Goal: Use online tool/utility

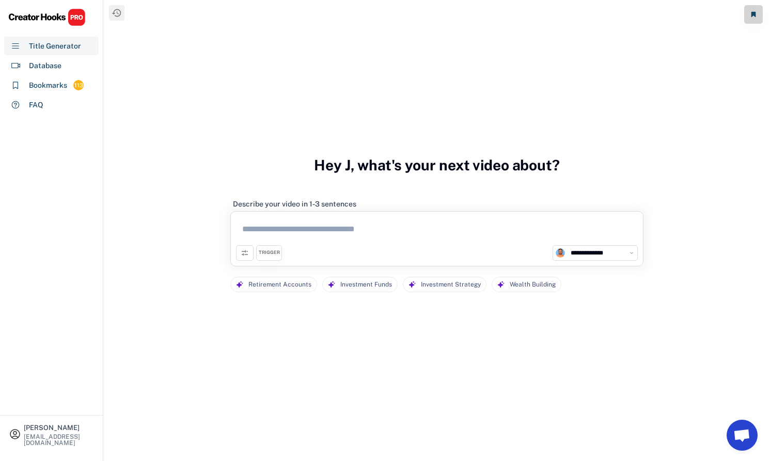
select select "**********"
click at [514, 68] on div "**********" at bounding box center [437, 230] width 666 height 461
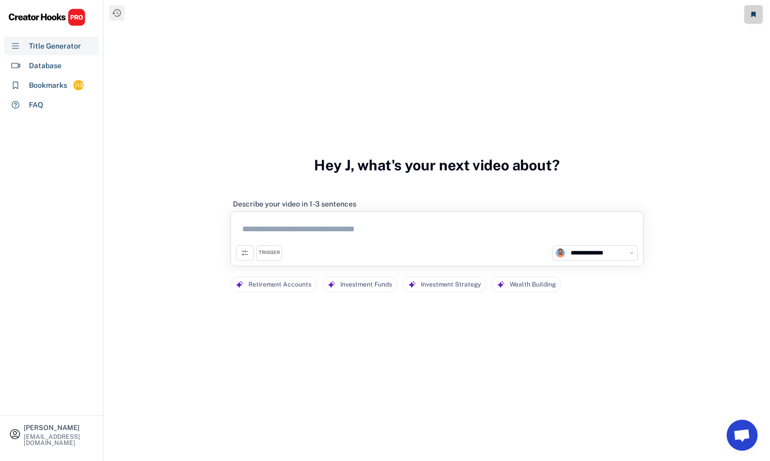
click at [170, 95] on div "**********" at bounding box center [437, 230] width 666 height 461
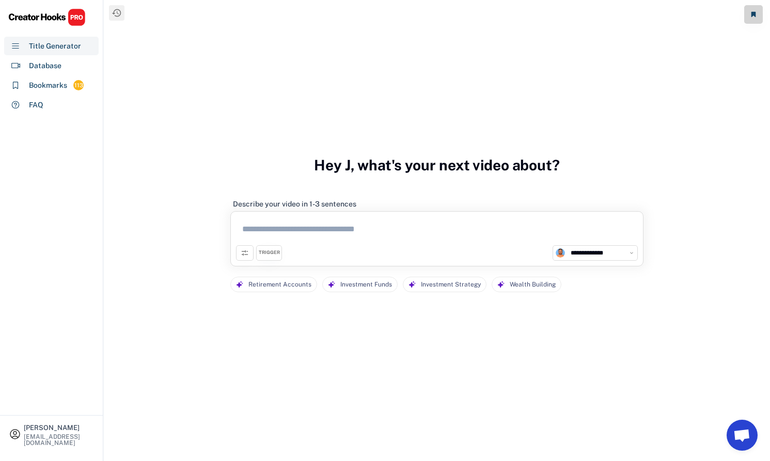
click at [170, 95] on div "**********" at bounding box center [437, 230] width 666 height 461
